Goal: Information Seeking & Learning: Learn about a topic

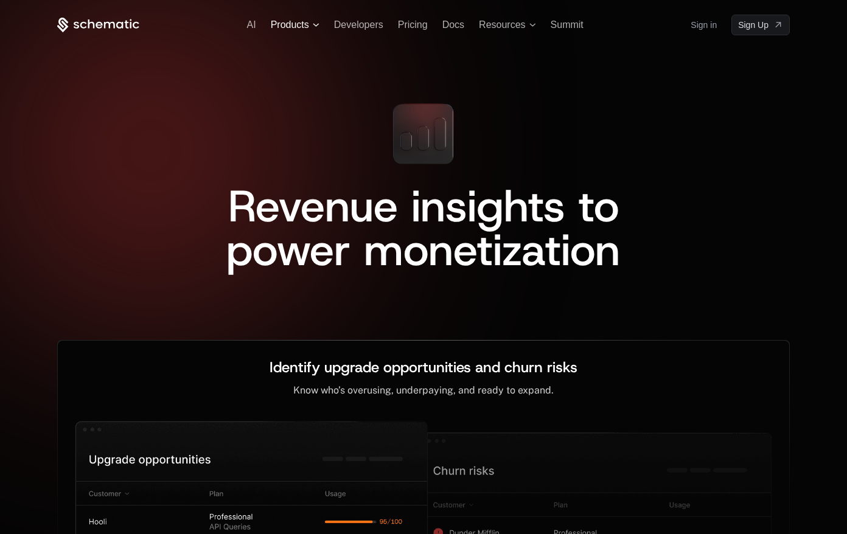
click at [307, 24] on span "Products" at bounding box center [290, 24] width 38 height 11
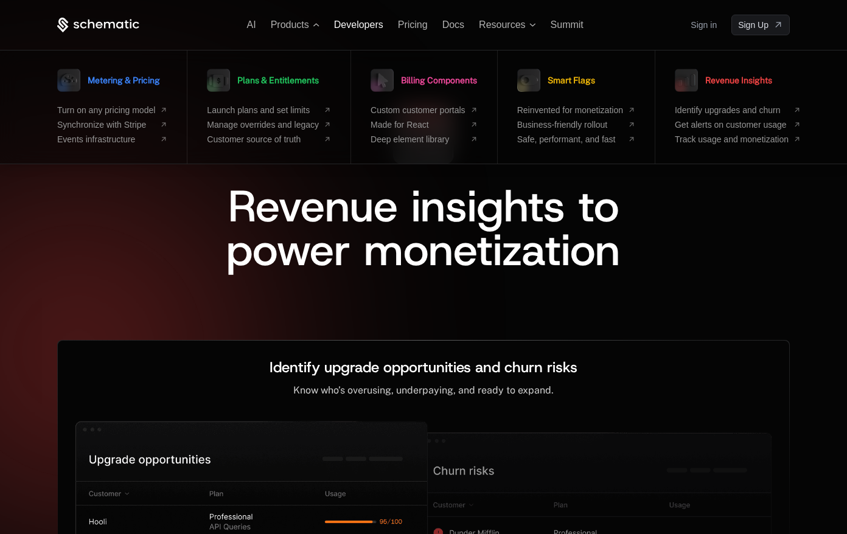
click at [371, 28] on span "Developers" at bounding box center [358, 24] width 49 height 10
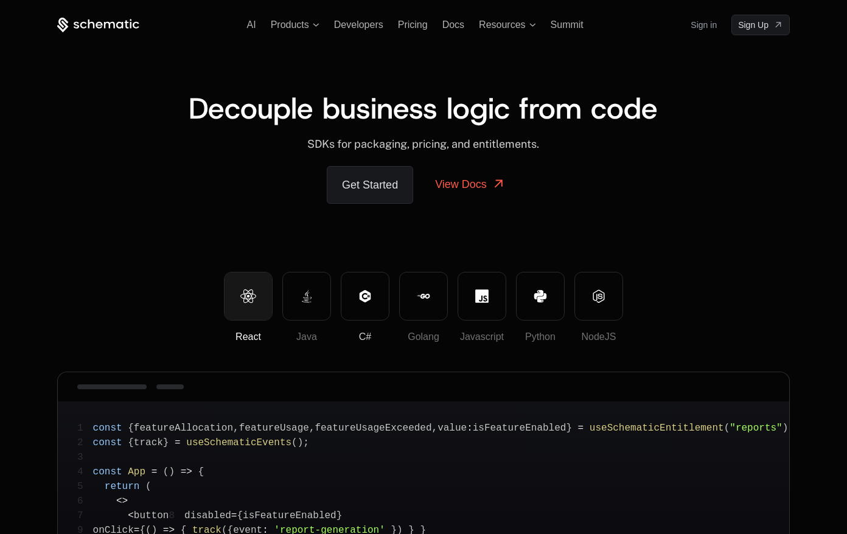
scroll to position [4, 0]
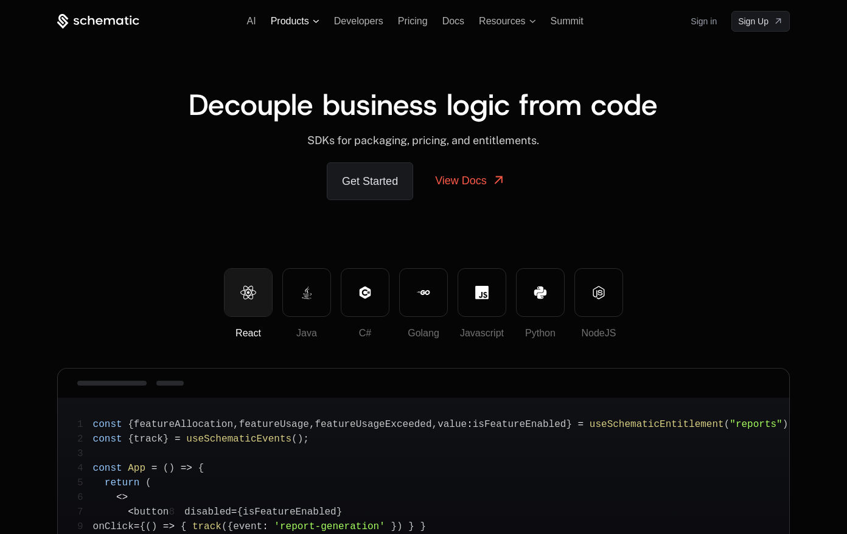
click at [309, 23] on span "Products" at bounding box center [290, 21] width 38 height 11
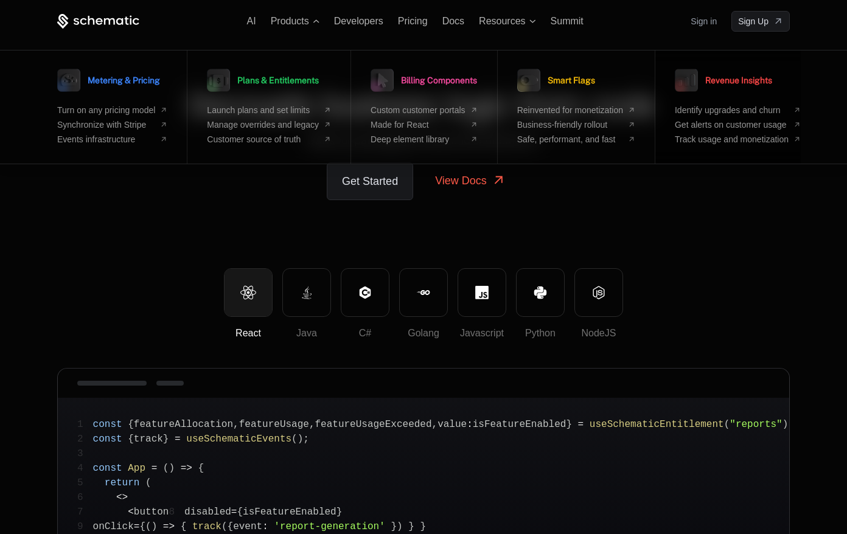
click at [752, 79] on span "Revenue Insights" at bounding box center [739, 80] width 67 height 9
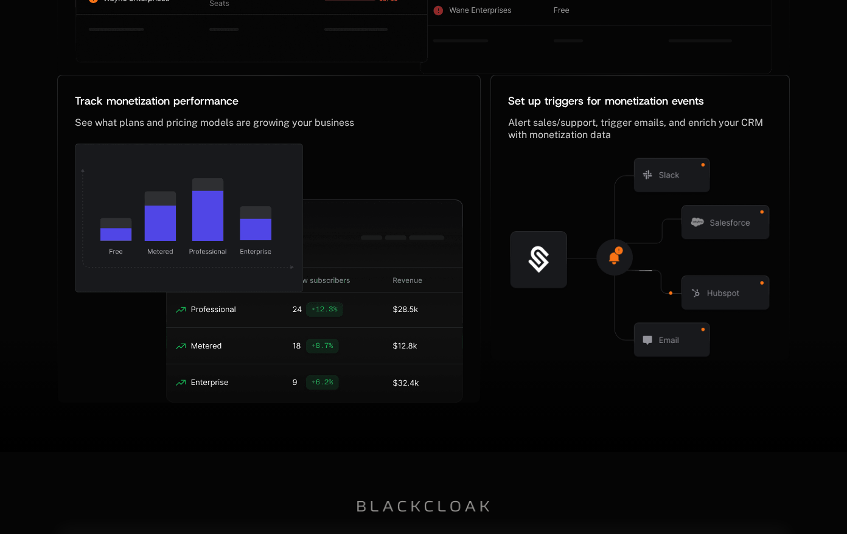
scroll to position [517, 0]
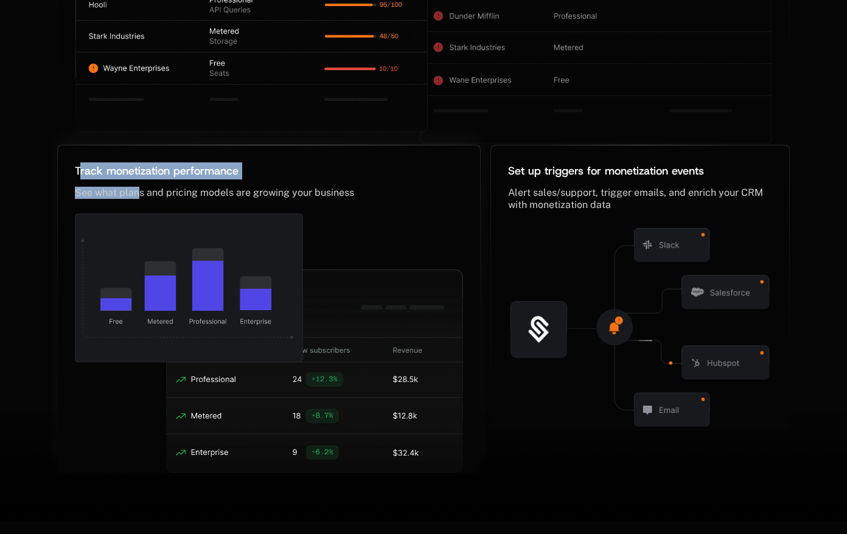
drag, startPoint x: 80, startPoint y: 166, endPoint x: 139, endPoint y: 200, distance: 67.9
click at [139, 199] on div "Track monetization performance ﻿ See what plans and pricing models are growing …" at bounding box center [269, 308] width 422 height 327
click at [153, 189] on span "See what plans and pricing models are growing your business" at bounding box center [214, 193] width 279 height 12
click at [108, 178] on span "Track monetization performance" at bounding box center [157, 171] width 164 height 15
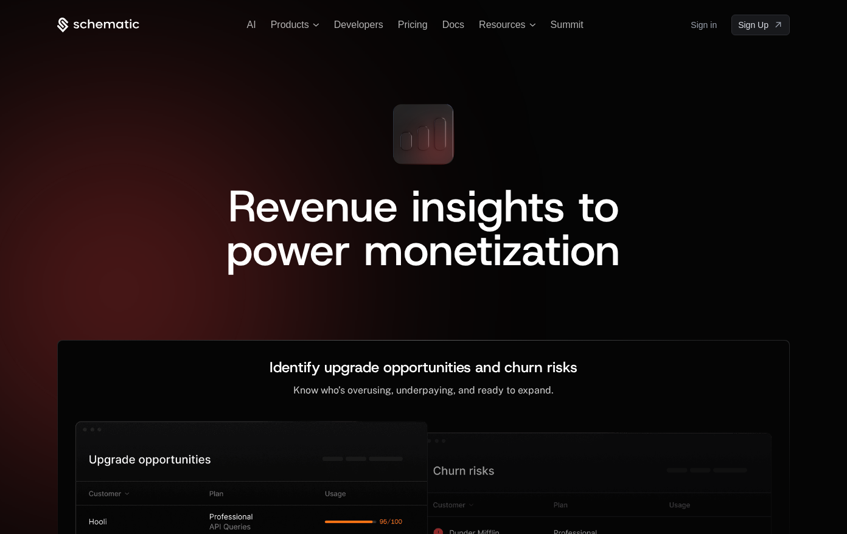
scroll to position [0, 0]
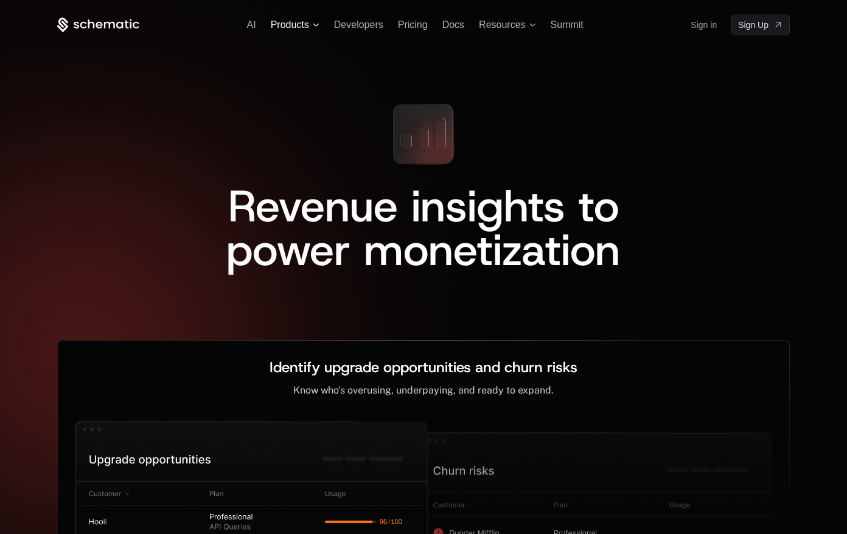
click at [310, 23] on span "Products" at bounding box center [295, 24] width 49 height 11
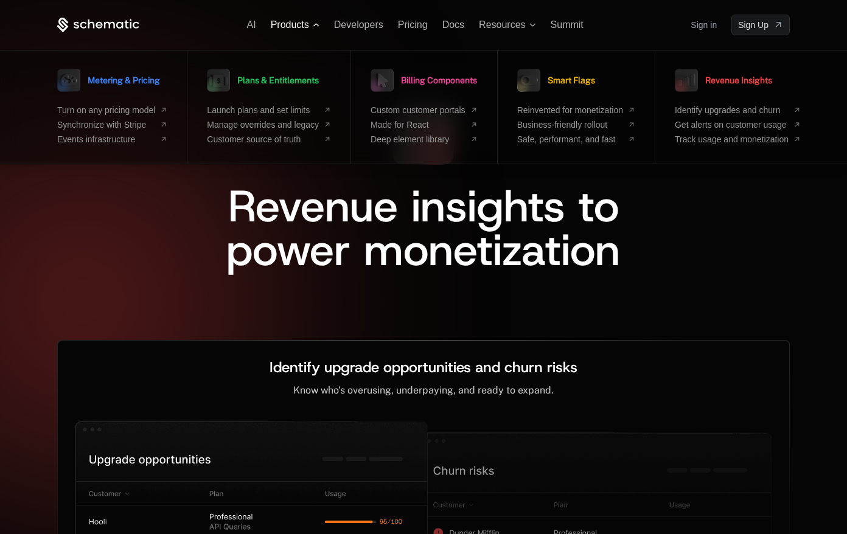
click at [318, 25] on icon at bounding box center [316, 24] width 6 height 3
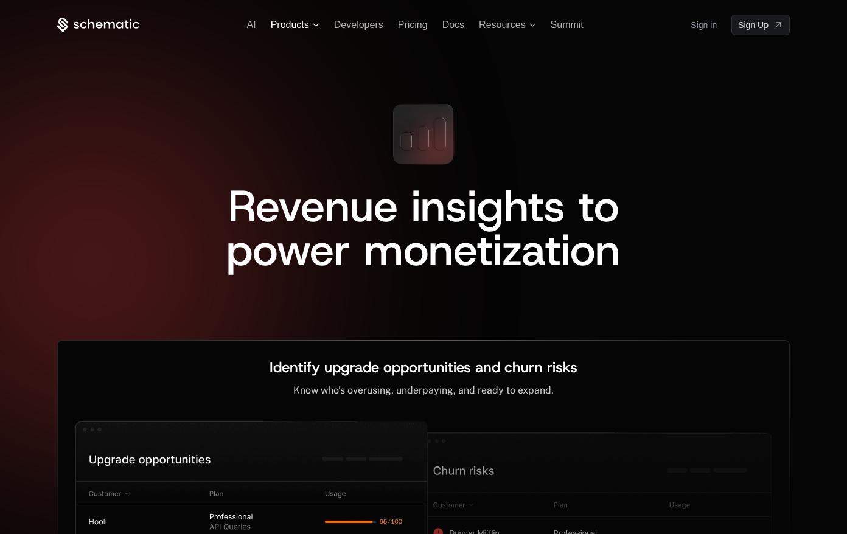
click at [318, 25] on icon at bounding box center [316, 24] width 6 height 3
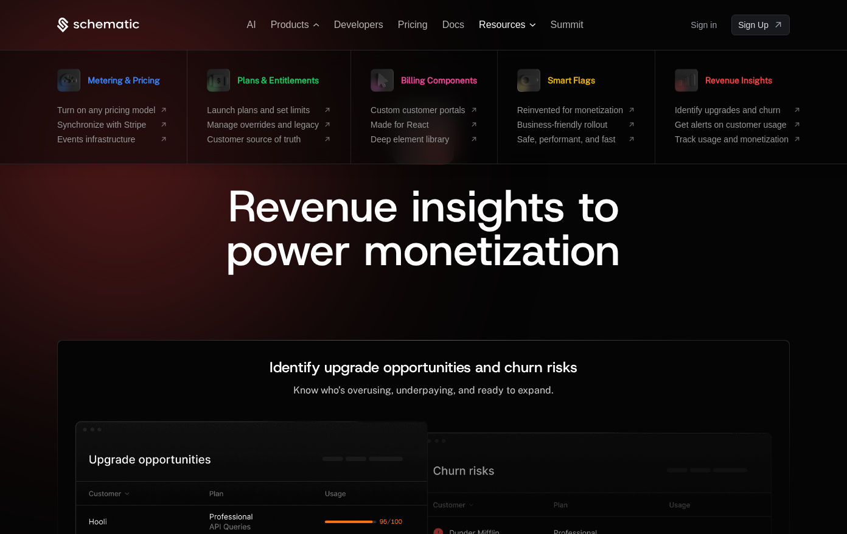
click at [519, 22] on span "Resources" at bounding box center [502, 24] width 46 height 11
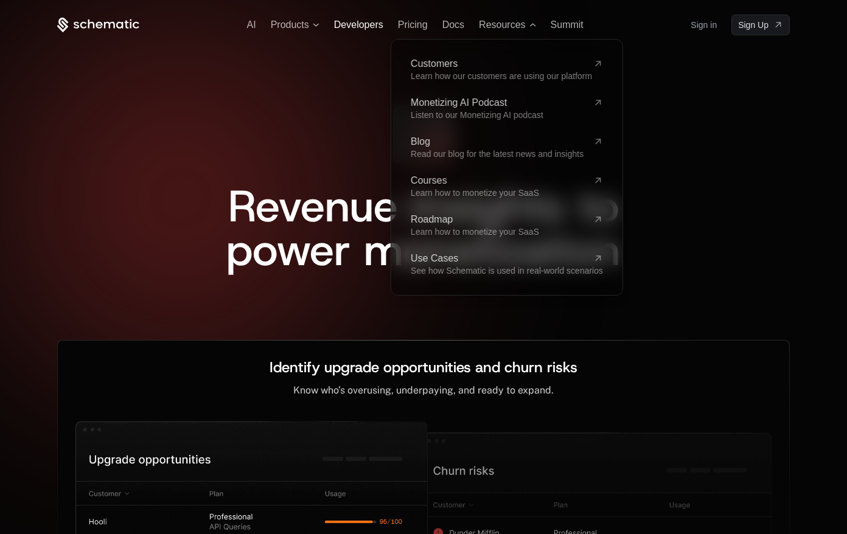
click at [355, 24] on span "Developers" at bounding box center [358, 24] width 49 height 10
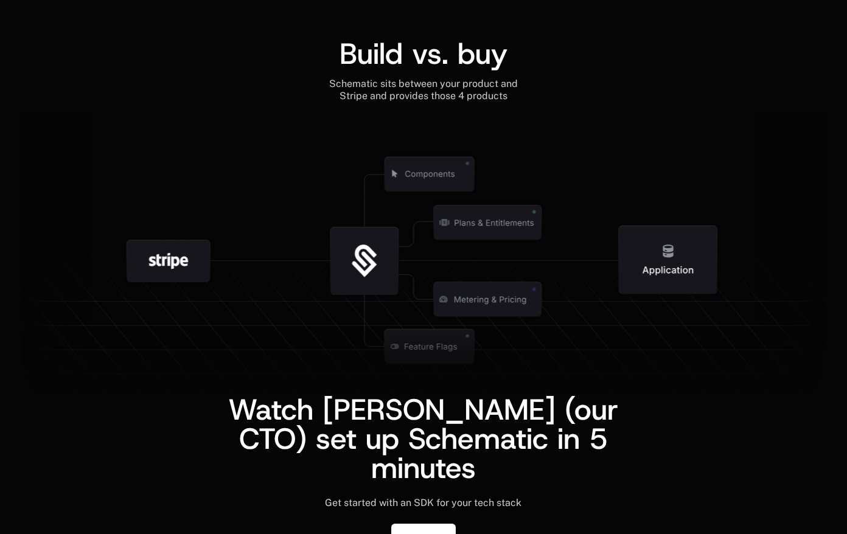
scroll to position [2492, 0]
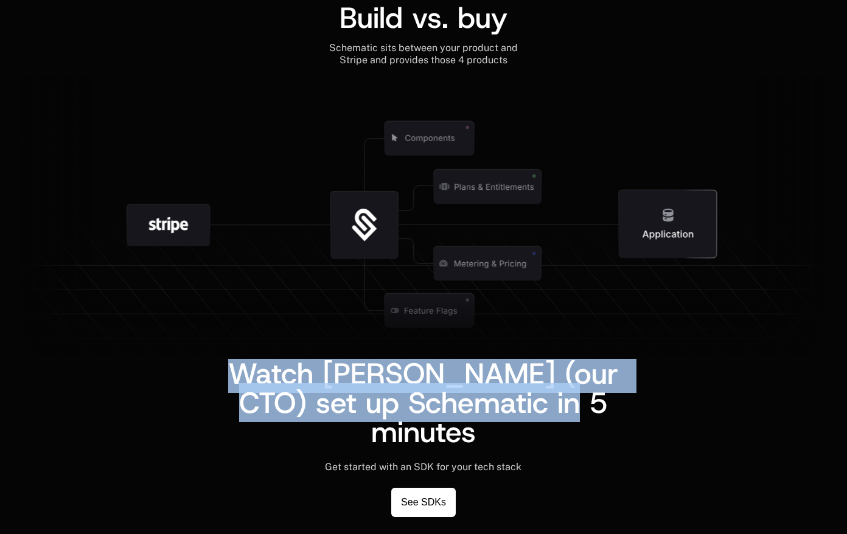
drag, startPoint x: 606, startPoint y: 439, endPoint x: 234, endPoint y: 399, distance: 374.2
click at [234, 399] on div "Watch Ben (our CTO) set up Schematic in 5 minutes" at bounding box center [423, 403] width 405 height 88
click at [216, 402] on div "Watch Ben (our CTO) set up Schematic in 5 minutes" at bounding box center [423, 403] width 733 height 88
drag, startPoint x: 242, startPoint y: 403, endPoint x: 594, endPoint y: 438, distance: 354.2
click at [594, 438] on div "Watch Ben (our CTO) set up Schematic in 5 minutes" at bounding box center [423, 403] width 405 height 88
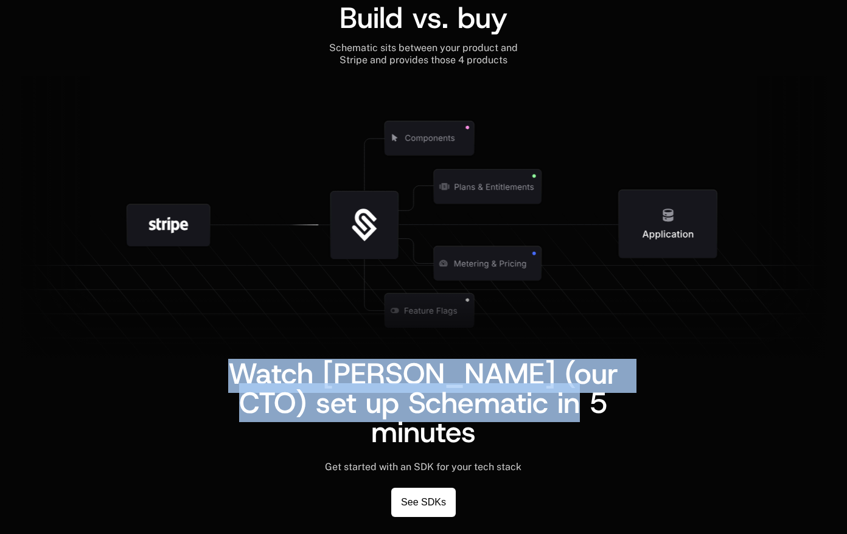
click at [594, 438] on div "Watch Ben (our CTO) set up Schematic in 5 minutes" at bounding box center [423, 403] width 405 height 88
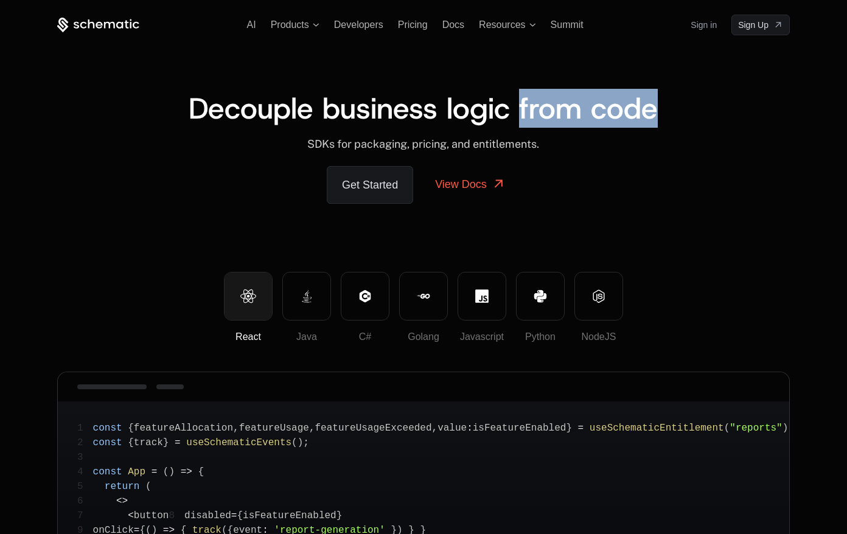
drag, startPoint x: 650, startPoint y: 108, endPoint x: 507, endPoint y: 119, distance: 143.5
click at [507, 119] on span "Decouple business logic from code" at bounding box center [423, 108] width 469 height 39
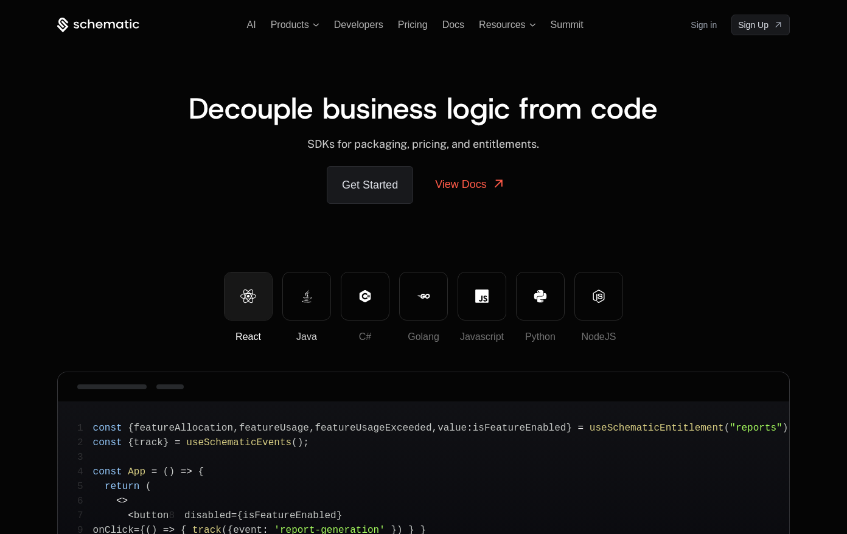
click at [327, 292] on button "Java" at bounding box center [306, 296] width 49 height 49
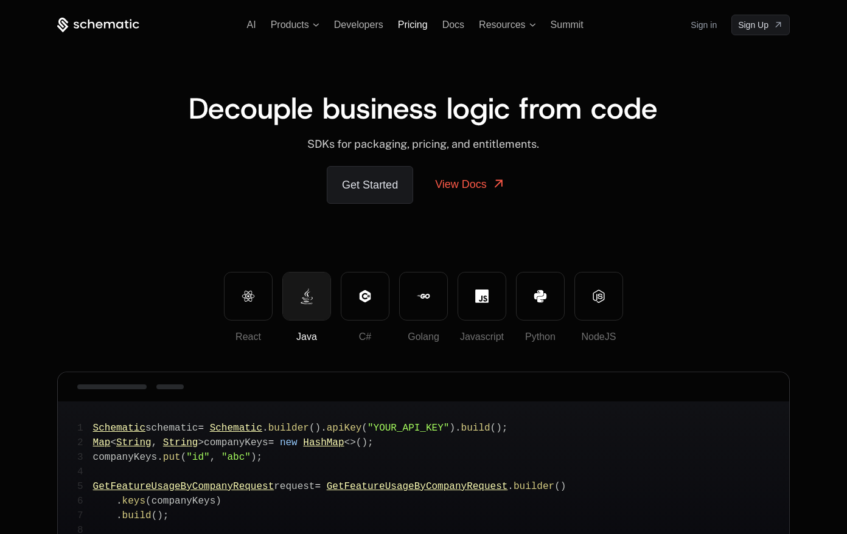
click at [421, 29] on span "Pricing" at bounding box center [413, 24] width 30 height 10
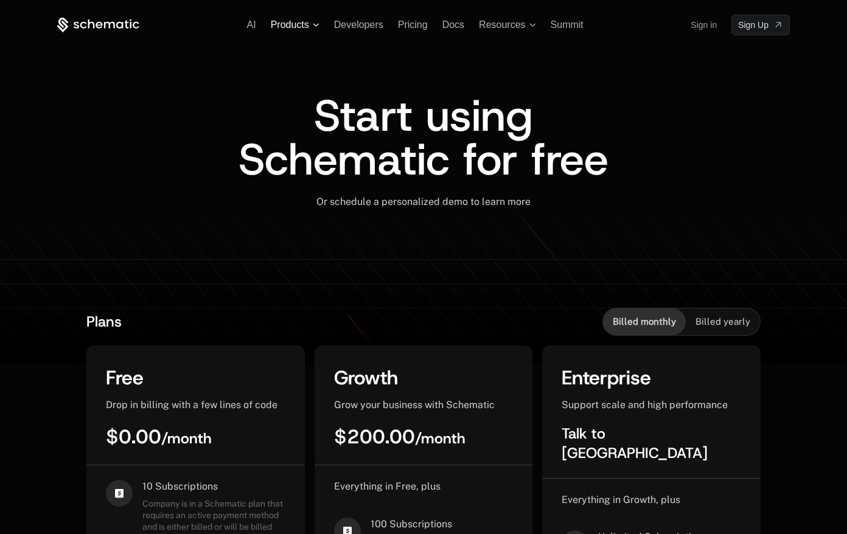
click at [313, 25] on icon at bounding box center [316, 25] width 7 height 4
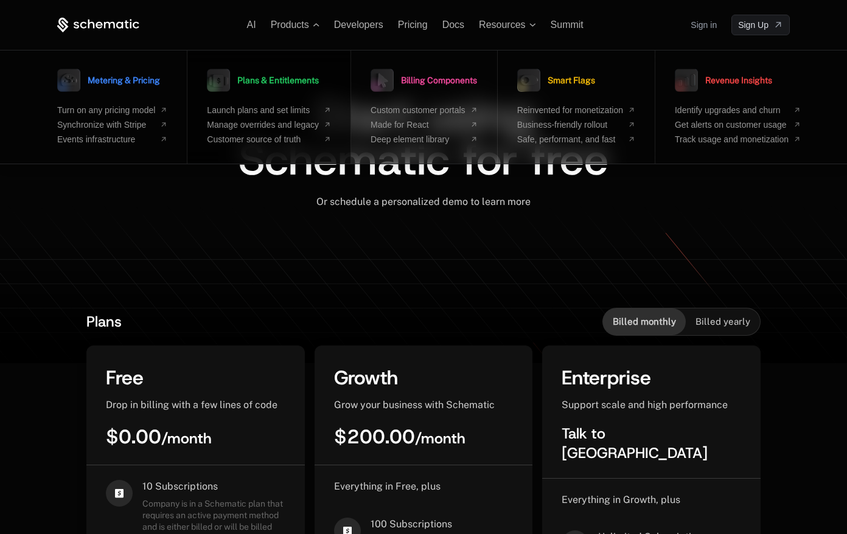
click at [256, 77] on span "Plans & Entitlements" at bounding box center [278, 80] width 82 height 9
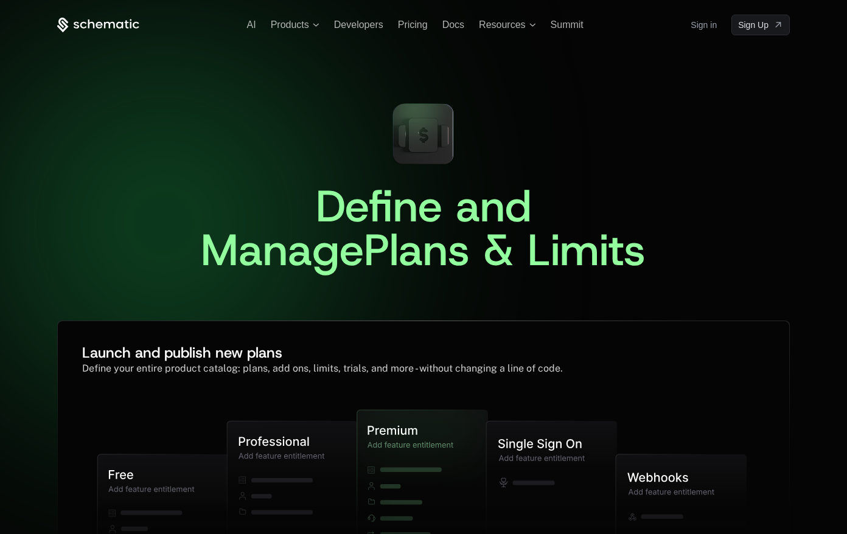
click at [122, 24] on icon at bounding box center [119, 24] width 7 height 7
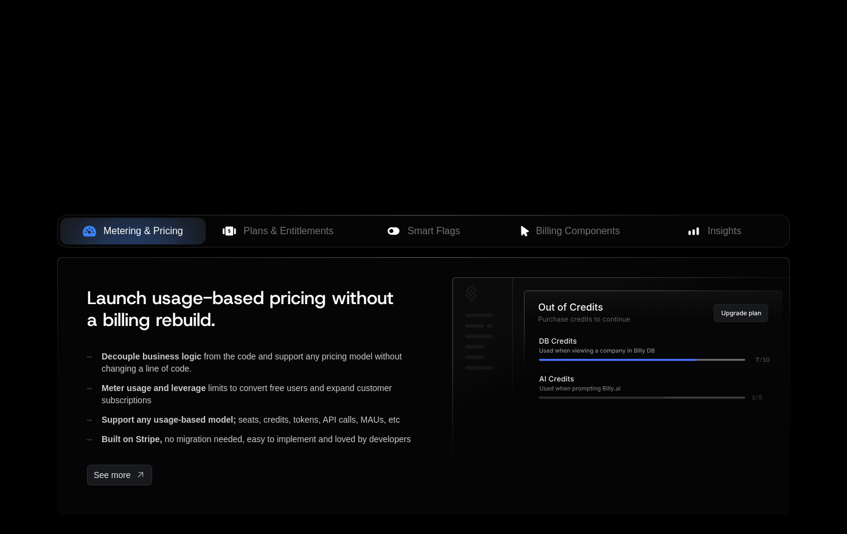
scroll to position [469, 0]
